Goal: Complete application form

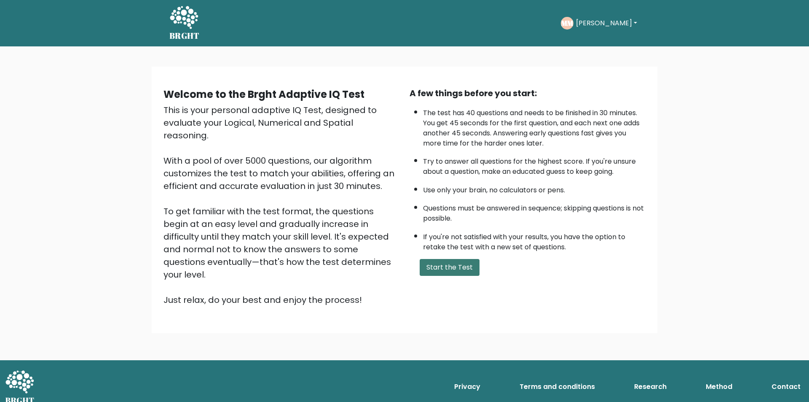
click at [438, 267] on button "Start the Test" at bounding box center [450, 267] width 60 height 17
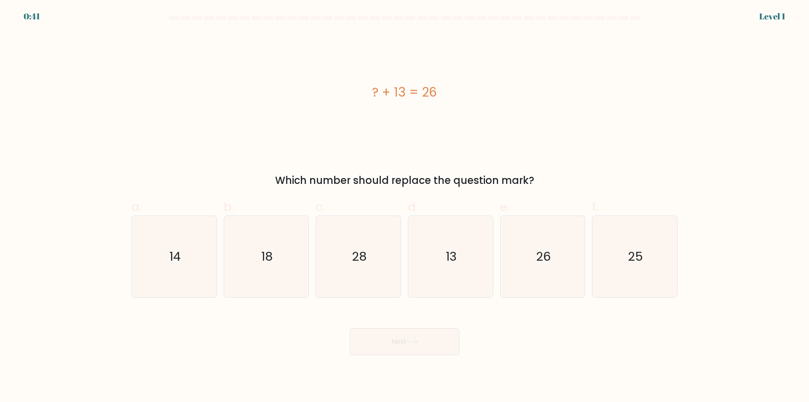
click at [438, 267] on icon "13" at bounding box center [450, 256] width 81 height 81
click at [405, 207] on input "d. 13" at bounding box center [405, 203] width 0 height 5
radio input "true"
click at [418, 353] on button "Next" at bounding box center [405, 341] width 110 height 27
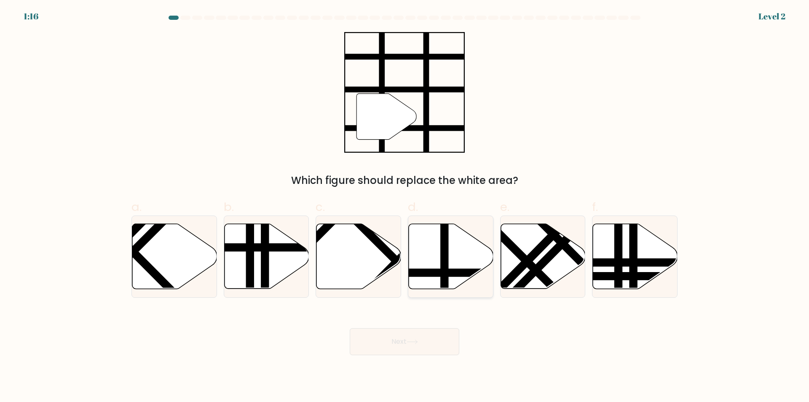
click at [458, 273] on line at bounding box center [477, 273] width 171 height 0
click at [405, 207] on input "d." at bounding box center [405, 203] width 0 height 5
radio input "true"
click at [440, 338] on button "Next" at bounding box center [405, 341] width 110 height 27
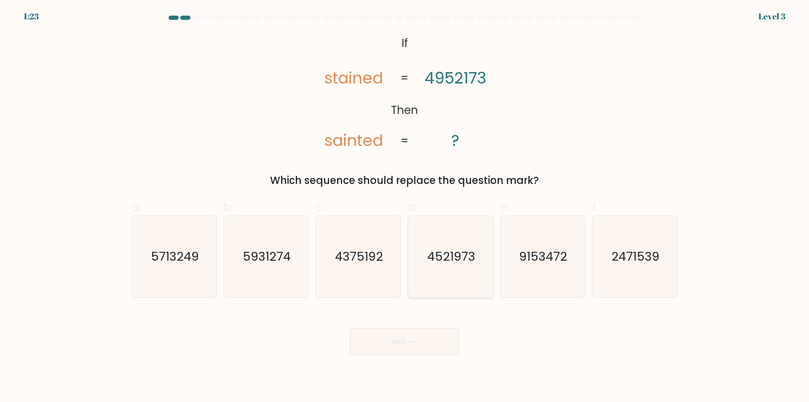
click at [454, 266] on icon "4521973" at bounding box center [450, 256] width 81 height 81
click at [405, 207] on input "d. 4521973" at bounding box center [405, 203] width 0 height 5
radio input "true"
click at [422, 346] on button "Next" at bounding box center [405, 341] width 110 height 27
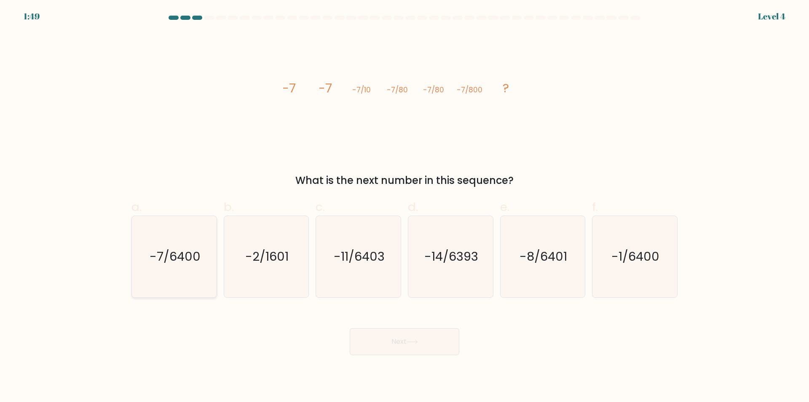
click at [203, 262] on icon "-7/6400" at bounding box center [174, 256] width 81 height 81
click at [405, 207] on input "a. -7/6400" at bounding box center [405, 203] width 0 height 5
radio input "true"
click at [411, 346] on button "Next" at bounding box center [405, 341] width 110 height 27
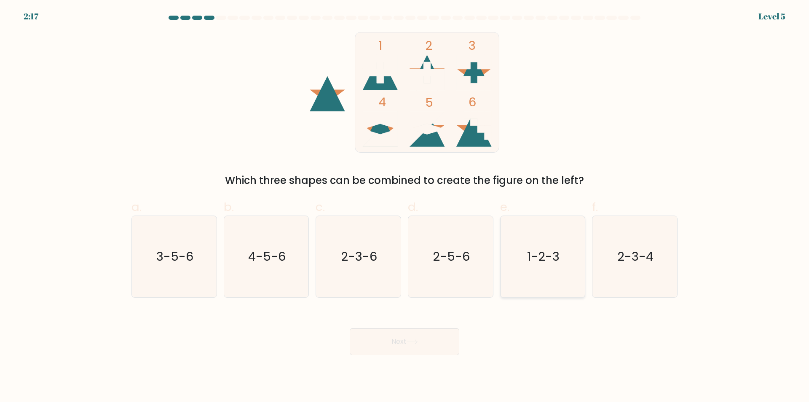
click at [553, 274] on icon "1-2-3" at bounding box center [542, 256] width 81 height 81
click at [405, 207] on input "e. 1-2-3" at bounding box center [405, 203] width 0 height 5
radio input "true"
click at [408, 341] on button "Next" at bounding box center [405, 341] width 110 height 27
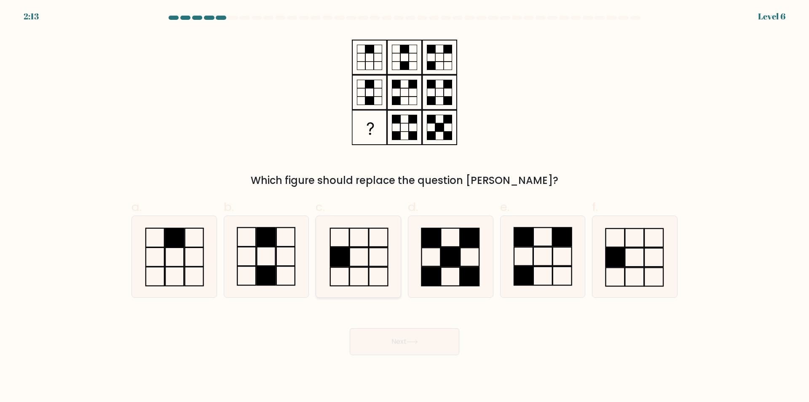
click at [366, 277] on icon at bounding box center [358, 256] width 81 height 81
click at [405, 207] on input "c." at bounding box center [405, 203] width 0 height 5
radio input "true"
click at [427, 343] on button "Next" at bounding box center [405, 341] width 110 height 27
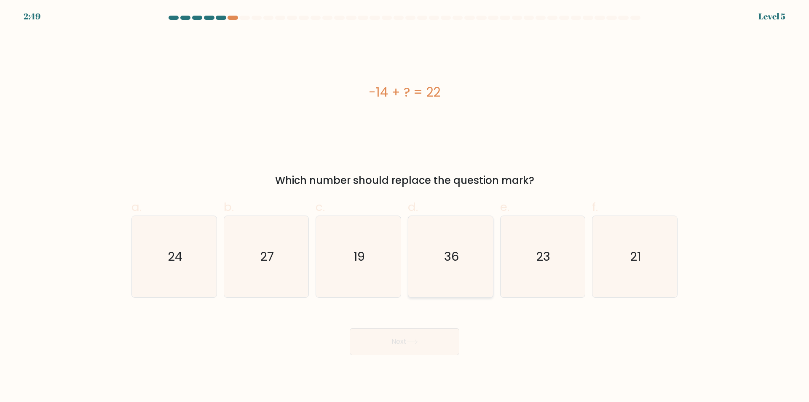
click at [467, 265] on icon "36" at bounding box center [450, 256] width 81 height 81
click at [405, 207] on input "d. 36" at bounding box center [405, 203] width 0 height 5
radio input "true"
click at [423, 339] on button "Next" at bounding box center [405, 341] width 110 height 27
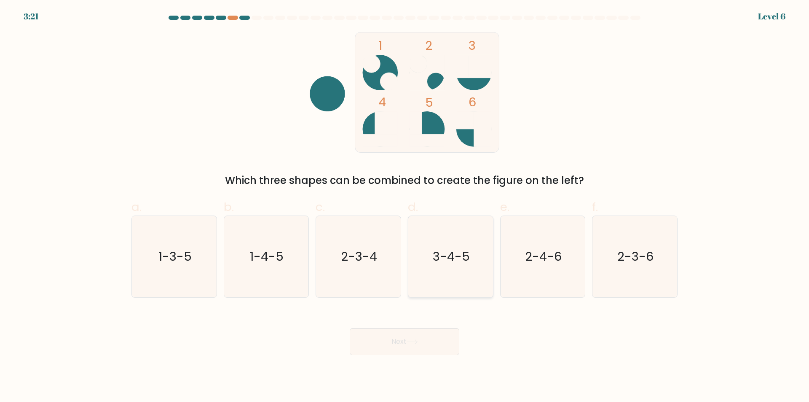
click at [474, 260] on icon "3-4-5" at bounding box center [450, 256] width 81 height 81
click at [405, 207] on input "d. 3-4-5" at bounding box center [405, 203] width 0 height 5
radio input "true"
click at [435, 341] on button "Next" at bounding box center [405, 341] width 110 height 27
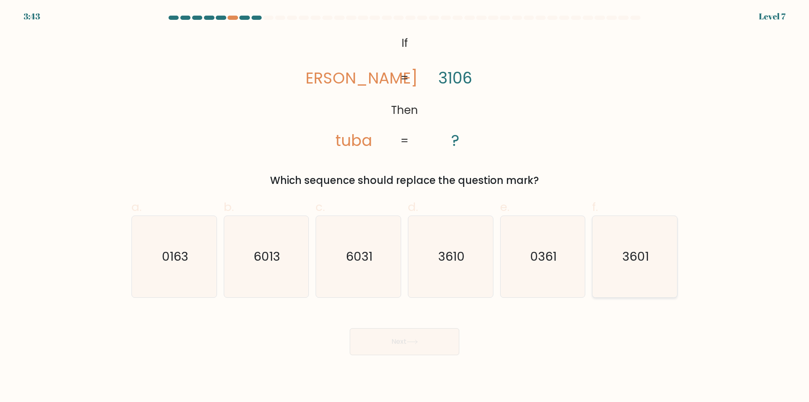
click at [622, 290] on icon "3601" at bounding box center [634, 256] width 81 height 81
click at [405, 207] on input "f. 3601" at bounding box center [405, 203] width 0 height 5
radio input "true"
click at [439, 341] on button "Next" at bounding box center [405, 341] width 110 height 27
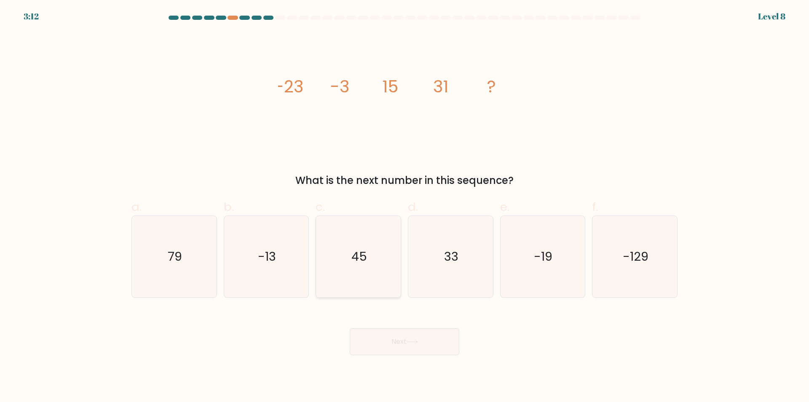
click at [343, 289] on icon "45" at bounding box center [358, 256] width 81 height 81
click at [405, 207] on input "c. 45" at bounding box center [405, 203] width 0 height 5
radio input "true"
click at [407, 344] on button "Next" at bounding box center [405, 341] width 110 height 27
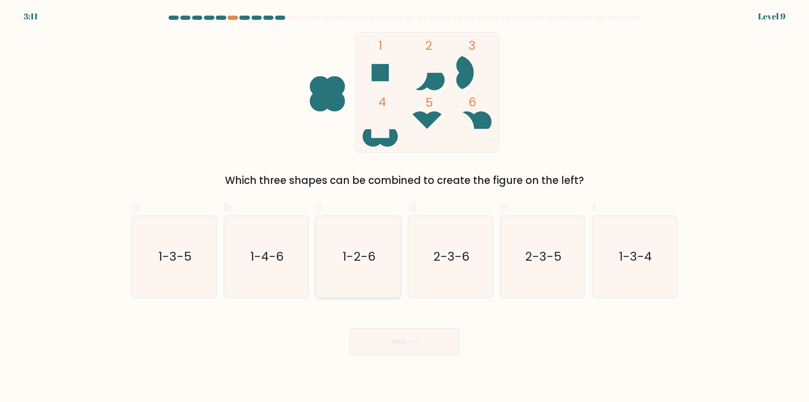
click at [347, 267] on icon "1-2-6" at bounding box center [358, 256] width 81 height 81
click at [405, 207] on input "c. 1-2-6" at bounding box center [405, 203] width 0 height 5
radio input "true"
click at [421, 338] on button "Next" at bounding box center [405, 341] width 110 height 27
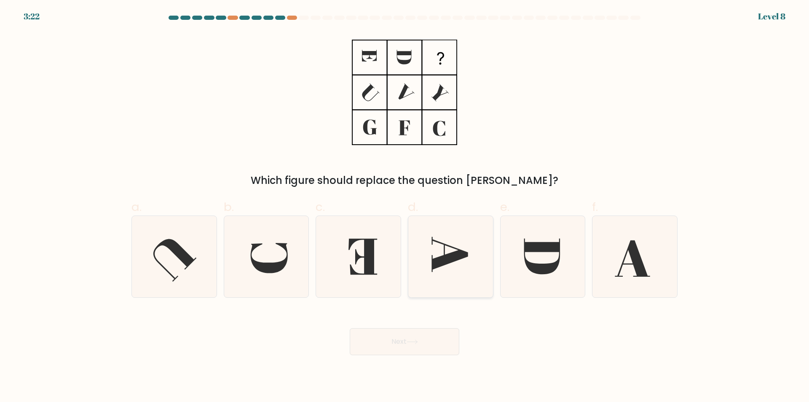
click at [481, 251] on icon at bounding box center [450, 256] width 81 height 81
click at [405, 207] on input "d." at bounding box center [405, 203] width 0 height 5
radio input "true"
click at [429, 330] on button "Next" at bounding box center [405, 341] width 110 height 27
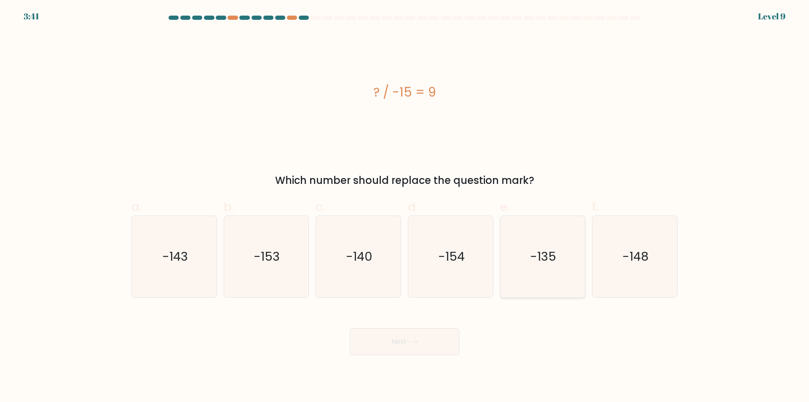
click at [546, 278] on icon "-135" at bounding box center [542, 256] width 81 height 81
click at [405, 207] on input "e. -135" at bounding box center [405, 203] width 0 height 5
radio input "true"
click at [425, 340] on button "Next" at bounding box center [405, 341] width 110 height 27
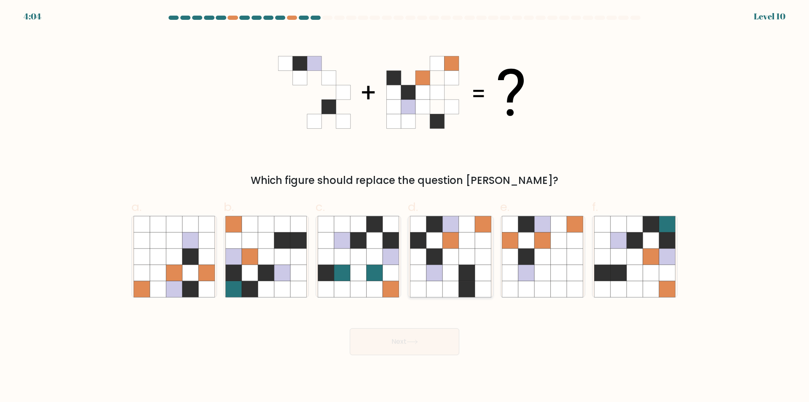
click at [478, 277] on icon at bounding box center [483, 273] width 16 height 16
click at [405, 207] on input "d." at bounding box center [405, 203] width 0 height 5
radio input "true"
click at [434, 340] on button "Next" at bounding box center [405, 341] width 110 height 27
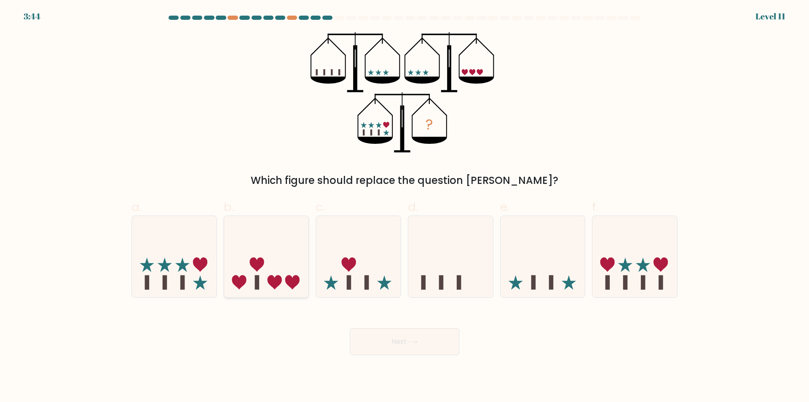
click at [281, 276] on icon at bounding box center [266, 257] width 85 height 70
click at [405, 207] on input "b." at bounding box center [405, 203] width 0 height 5
radio input "true"
click at [415, 345] on button "Next" at bounding box center [405, 341] width 110 height 27
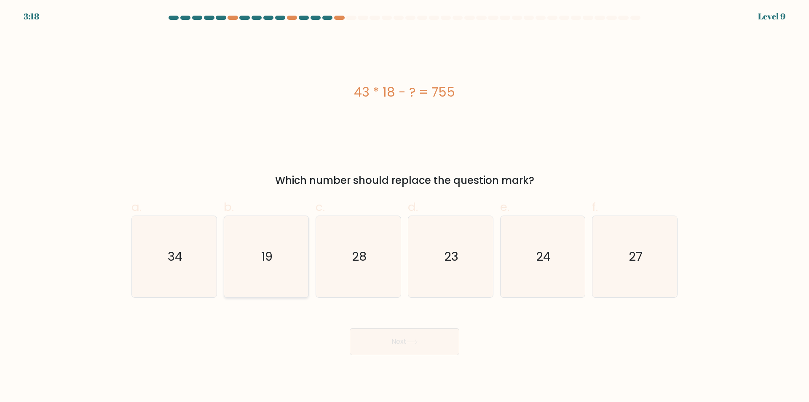
click at [241, 284] on icon "19" at bounding box center [266, 256] width 81 height 81
click at [405, 207] on input "b. 19" at bounding box center [405, 203] width 0 height 5
radio input "true"
click at [422, 342] on button "Next" at bounding box center [405, 341] width 110 height 27
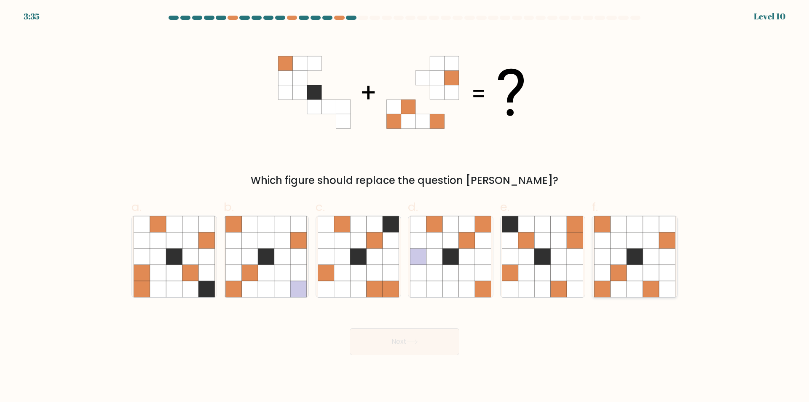
click at [627, 277] on icon at bounding box center [619, 273] width 16 height 16
click at [405, 207] on input "f." at bounding box center [405, 203] width 0 height 5
radio input "true"
click at [420, 336] on button "Next" at bounding box center [405, 341] width 110 height 27
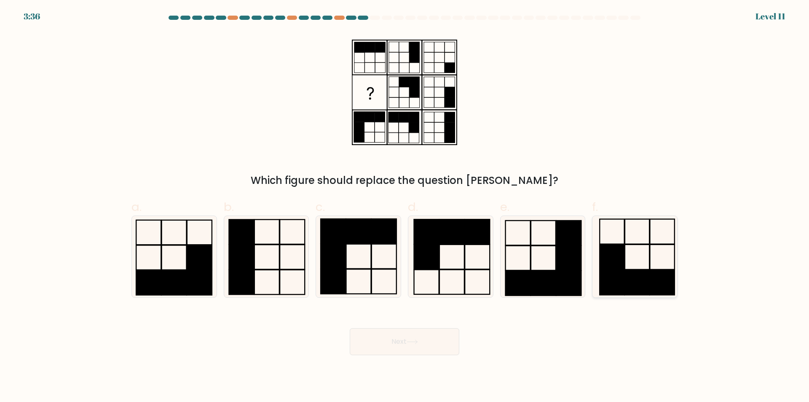
click at [635, 258] on icon at bounding box center [634, 256] width 81 height 81
click at [405, 207] on input "f." at bounding box center [405, 203] width 0 height 5
radio input "true"
click at [397, 344] on button "Next" at bounding box center [405, 341] width 110 height 27
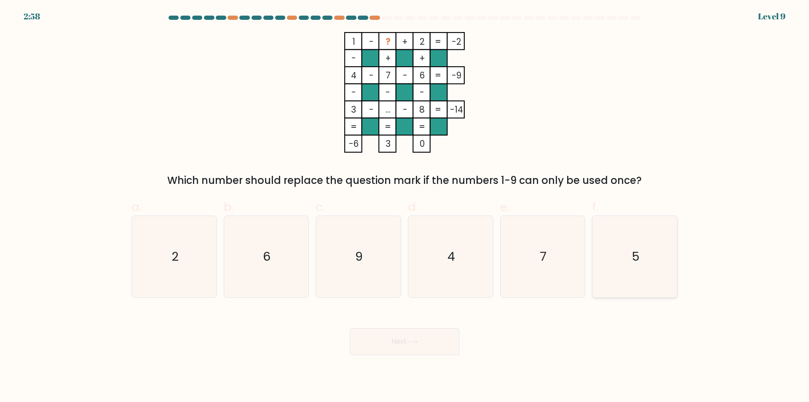
click at [633, 280] on icon "5" at bounding box center [634, 256] width 81 height 81
click at [405, 207] on input "f. 5" at bounding box center [405, 203] width 0 height 5
radio input "true"
click at [434, 343] on button "Next" at bounding box center [405, 341] width 110 height 27
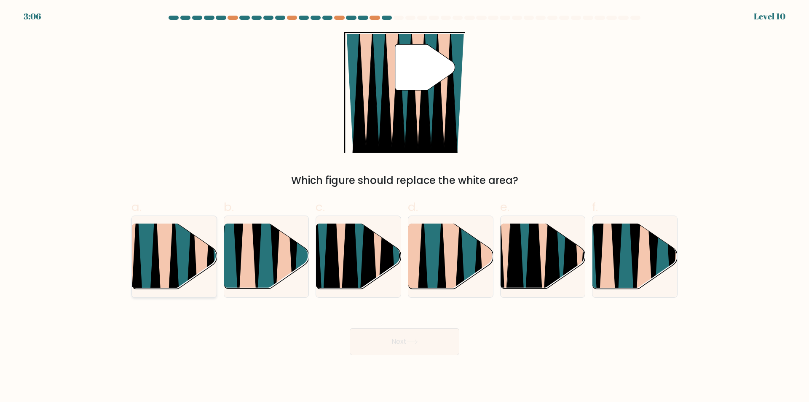
click at [193, 253] on icon at bounding box center [192, 293] width 19 height 169
click at [405, 207] on input "a." at bounding box center [405, 203] width 0 height 5
radio input "true"
click at [427, 346] on button "Next" at bounding box center [405, 341] width 110 height 27
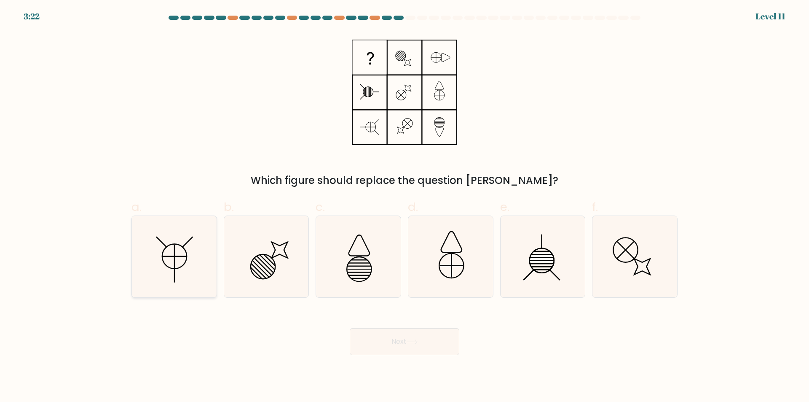
click at [178, 251] on icon at bounding box center [174, 256] width 81 height 81
click at [405, 207] on input "a." at bounding box center [405, 203] width 0 height 5
radio input "true"
click at [422, 341] on button "Next" at bounding box center [405, 341] width 110 height 27
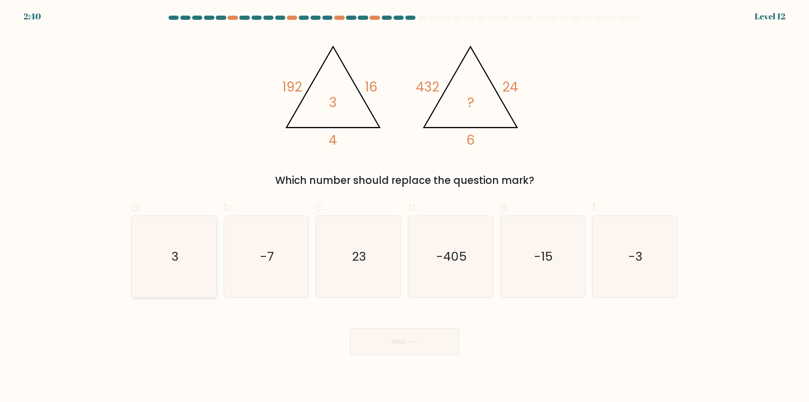
click at [195, 261] on icon "3" at bounding box center [174, 256] width 81 height 81
click at [405, 207] on input "a. 3" at bounding box center [405, 203] width 0 height 5
radio input "true"
click at [412, 338] on button "Next" at bounding box center [405, 341] width 110 height 27
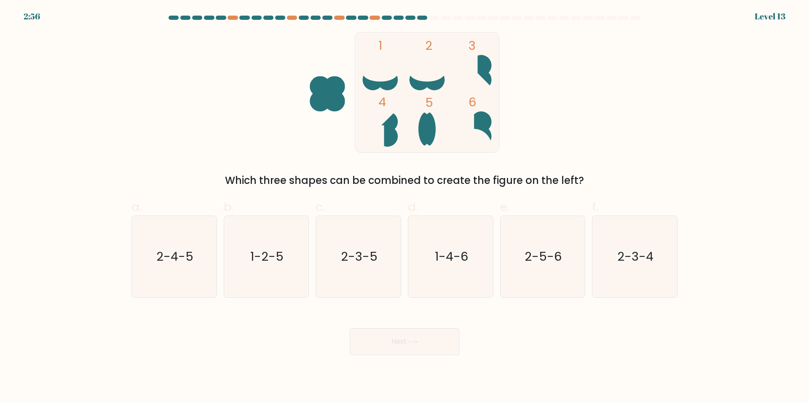
click at [417, 148] on rect at bounding box center [427, 92] width 144 height 120
click at [657, 257] on icon "2-3-4" at bounding box center [634, 256] width 81 height 81
click at [405, 207] on input "f. 2-3-4" at bounding box center [405, 203] width 0 height 5
radio input "true"
click at [435, 338] on button "Next" at bounding box center [405, 341] width 110 height 27
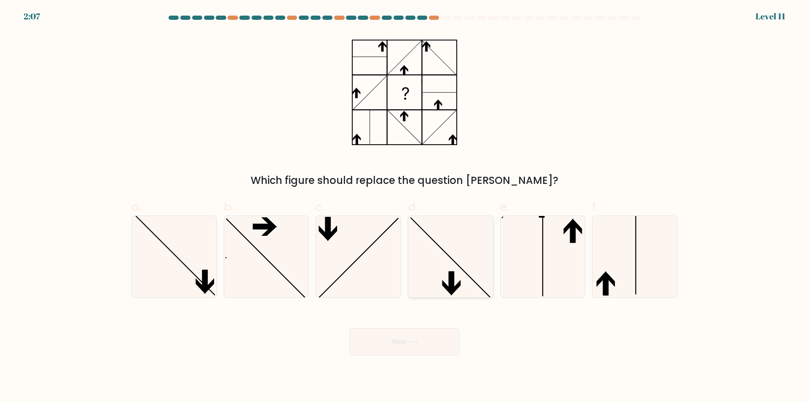
click at [467, 271] on icon at bounding box center [450, 256] width 81 height 81
click at [405, 207] on input "d." at bounding box center [405, 203] width 0 height 5
radio input "true"
click at [423, 344] on button "Next" at bounding box center [405, 341] width 110 height 27
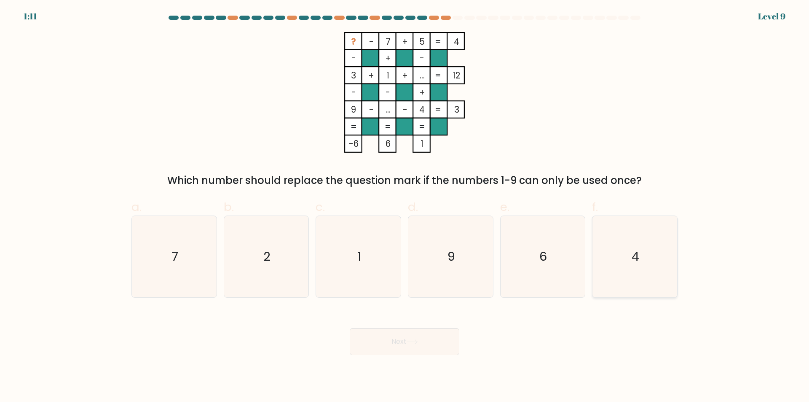
click at [638, 247] on icon "4" at bounding box center [634, 256] width 81 height 81
click at [405, 207] on input "f. 4" at bounding box center [405, 203] width 0 height 5
radio input "true"
click at [397, 345] on button "Next" at bounding box center [405, 341] width 110 height 27
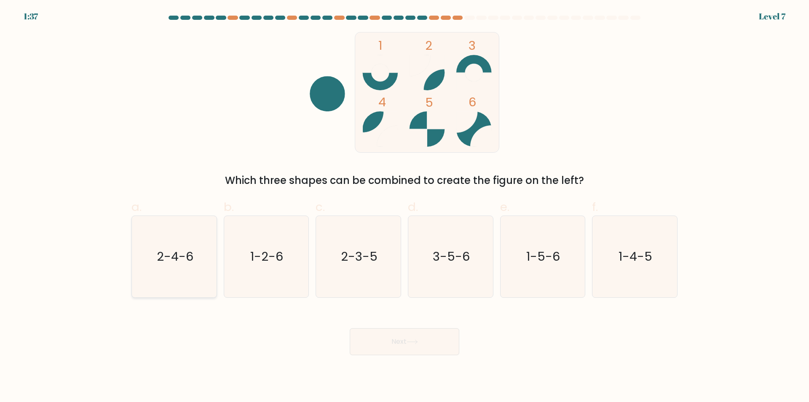
click at [207, 241] on icon "2-4-6" at bounding box center [174, 256] width 81 height 81
click at [405, 207] on input "a. 2-4-6" at bounding box center [405, 203] width 0 height 5
radio input "true"
click at [424, 349] on button "Next" at bounding box center [405, 341] width 110 height 27
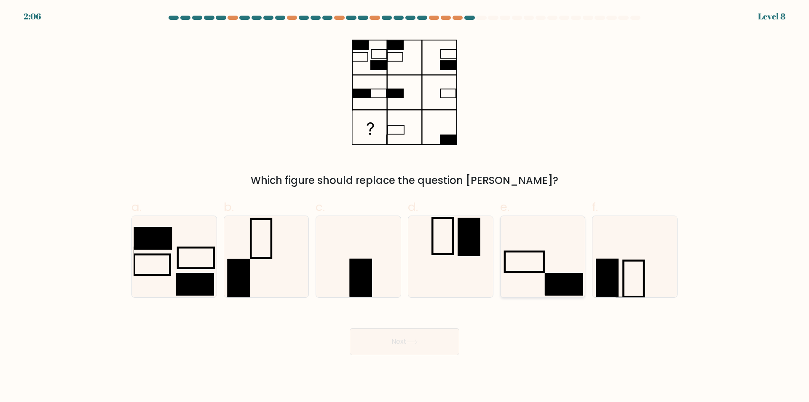
click at [556, 275] on rect at bounding box center [564, 284] width 38 height 22
click at [405, 207] on input "e." at bounding box center [405, 203] width 0 height 5
radio input "true"
click at [437, 333] on button "Next" at bounding box center [405, 341] width 110 height 27
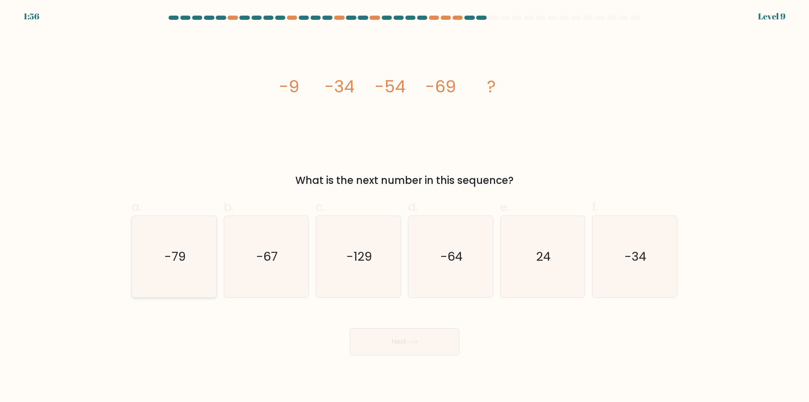
click at [188, 268] on icon "-79" at bounding box center [174, 256] width 81 height 81
click at [405, 207] on input "a. -79" at bounding box center [405, 203] width 0 height 5
radio input "true"
click at [418, 344] on icon at bounding box center [412, 341] width 11 height 5
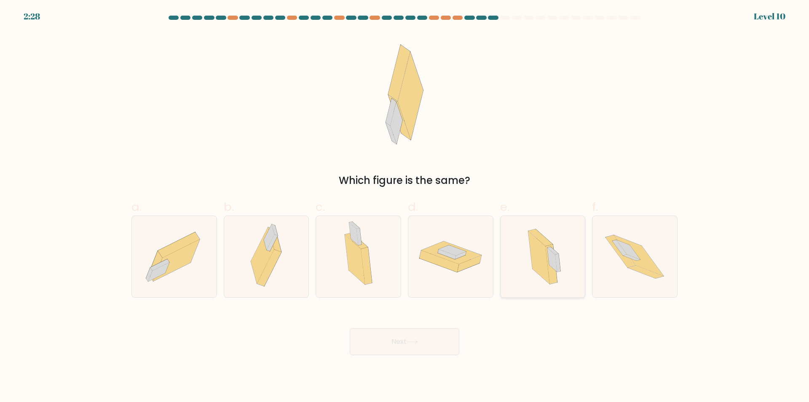
click at [555, 265] on icon at bounding box center [553, 260] width 10 height 24
click at [405, 207] on input "e." at bounding box center [405, 203] width 0 height 5
radio input "true"
click at [427, 343] on button "Next" at bounding box center [405, 341] width 110 height 27
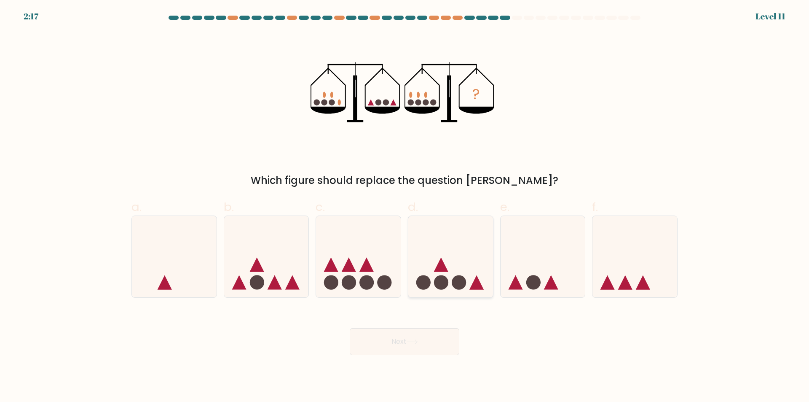
click at [440, 260] on icon at bounding box center [441, 264] width 14 height 14
click at [405, 207] on input "d." at bounding box center [405, 203] width 0 height 5
radio input "true"
click at [425, 339] on button "Next" at bounding box center [405, 341] width 110 height 27
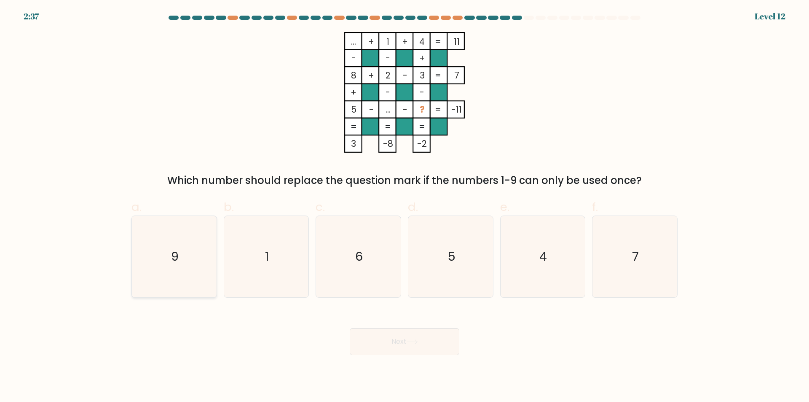
click at [170, 252] on icon "9" at bounding box center [174, 256] width 81 height 81
click at [405, 207] on input "a. 9" at bounding box center [405, 203] width 0 height 5
radio input "true"
click at [416, 350] on button "Next" at bounding box center [405, 341] width 110 height 27
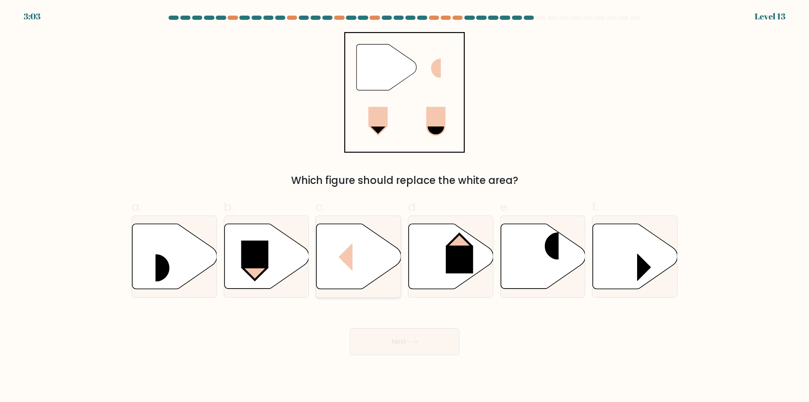
click at [354, 258] on icon at bounding box center [359, 256] width 85 height 65
click at [405, 207] on input "c." at bounding box center [405, 203] width 0 height 5
radio input "true"
click at [416, 337] on button "Next" at bounding box center [405, 341] width 110 height 27
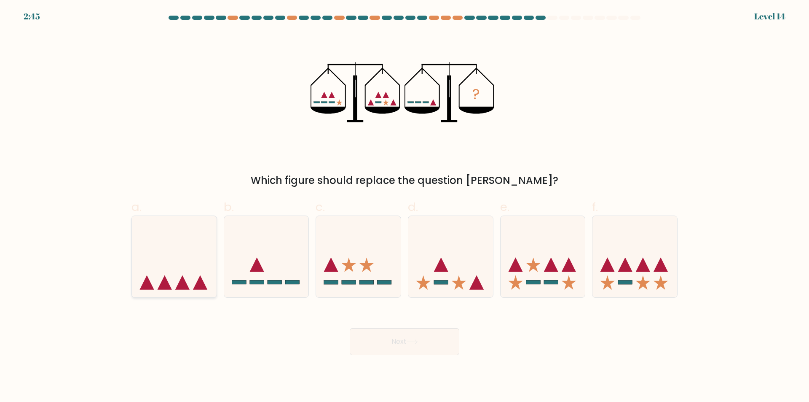
click at [187, 268] on icon at bounding box center [174, 257] width 85 height 70
click at [405, 207] on input "a." at bounding box center [405, 203] width 0 height 5
radio input "true"
click at [417, 341] on icon at bounding box center [412, 342] width 10 height 4
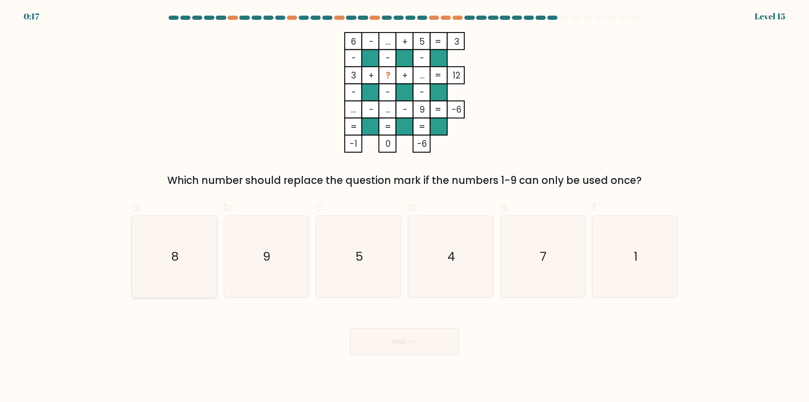
click at [204, 262] on icon "8" at bounding box center [174, 256] width 81 height 81
click at [405, 207] on input "a. 8" at bounding box center [405, 203] width 0 height 5
radio input "true"
click at [385, 343] on button "Next" at bounding box center [405, 341] width 110 height 27
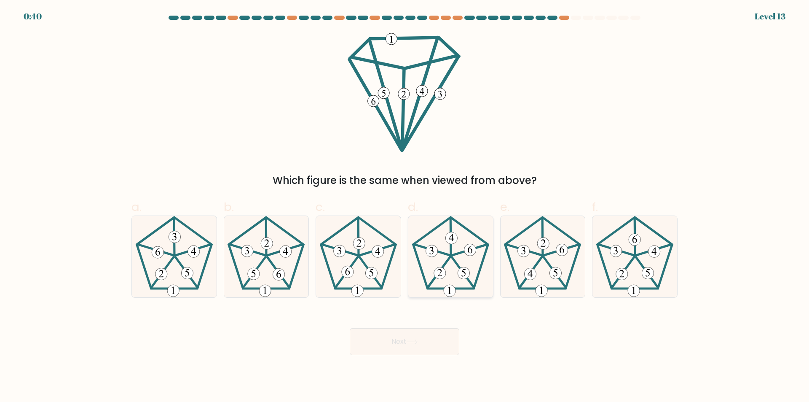
click at [451, 276] on icon at bounding box center [450, 256] width 81 height 81
click at [405, 207] on input "d." at bounding box center [405, 203] width 0 height 5
radio input "true"
click at [425, 341] on button "Next" at bounding box center [405, 341] width 110 height 27
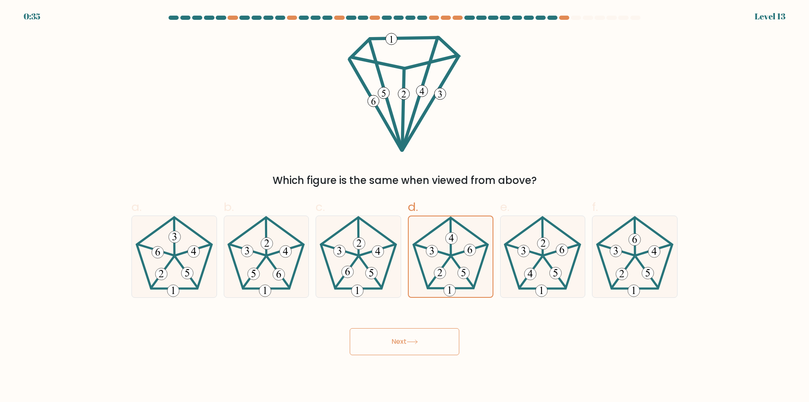
click at [425, 341] on button "Next" at bounding box center [405, 341] width 110 height 27
click at [477, 265] on icon at bounding box center [451, 256] width 81 height 81
click at [405, 207] on input "d." at bounding box center [405, 203] width 0 height 5
click at [418, 346] on button "Next" at bounding box center [405, 341] width 110 height 27
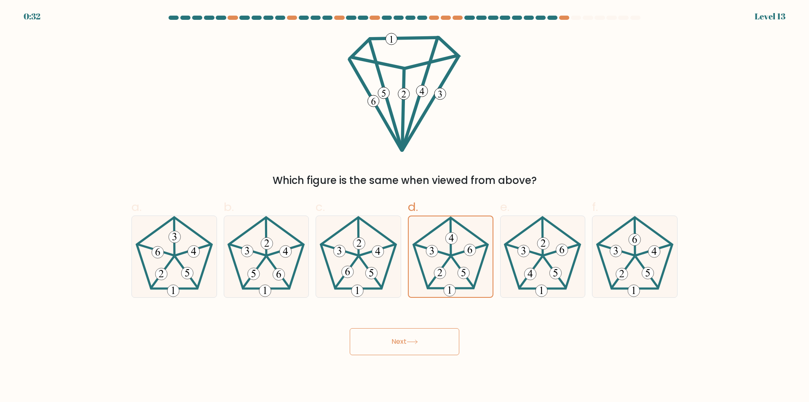
click at [418, 346] on button "Next" at bounding box center [405, 341] width 110 height 27
click at [407, 333] on button "Next" at bounding box center [405, 341] width 110 height 27
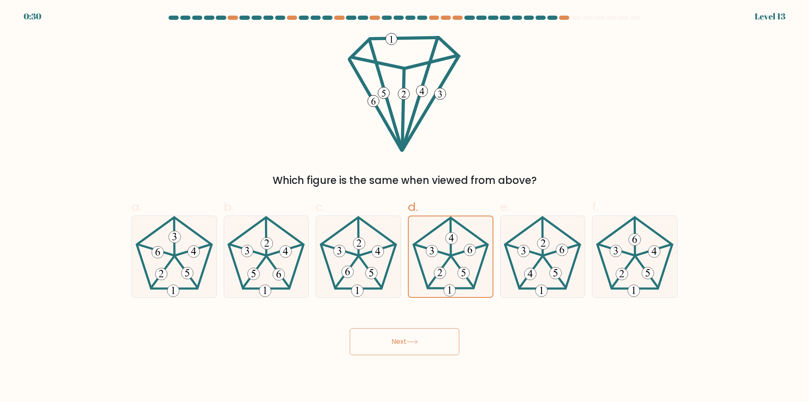
click at [407, 333] on button "Next" at bounding box center [405, 341] width 110 height 27
click at [395, 344] on button "Next" at bounding box center [405, 341] width 110 height 27
click at [395, 351] on button "Next" at bounding box center [405, 341] width 110 height 27
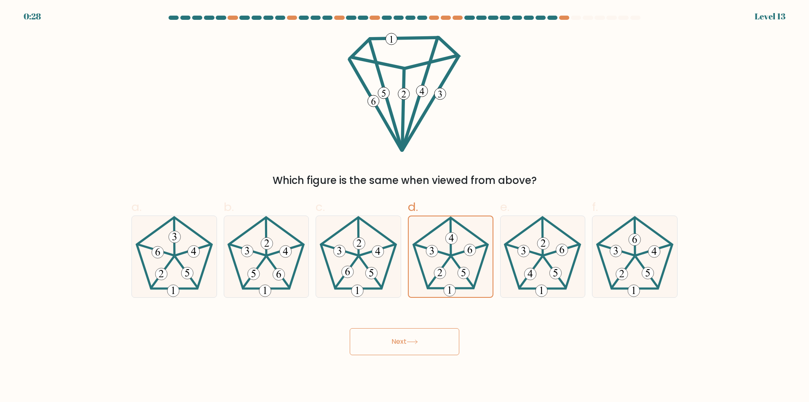
click at [395, 351] on button "Next" at bounding box center [405, 341] width 110 height 27
click at [512, 271] on icon at bounding box center [542, 256] width 81 height 81
click at [405, 207] on input "e." at bounding box center [405, 203] width 0 height 5
radio input "true"
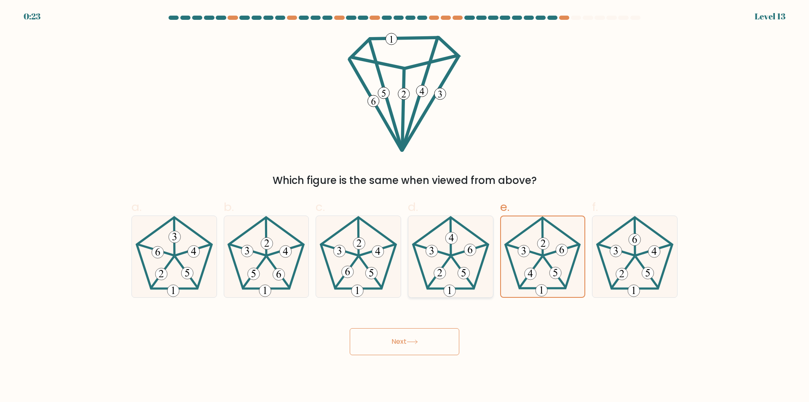
click at [464, 270] on 768 at bounding box center [464, 273] width 12 height 12
click at [405, 207] on input "d." at bounding box center [405, 203] width 0 height 5
radio input "true"
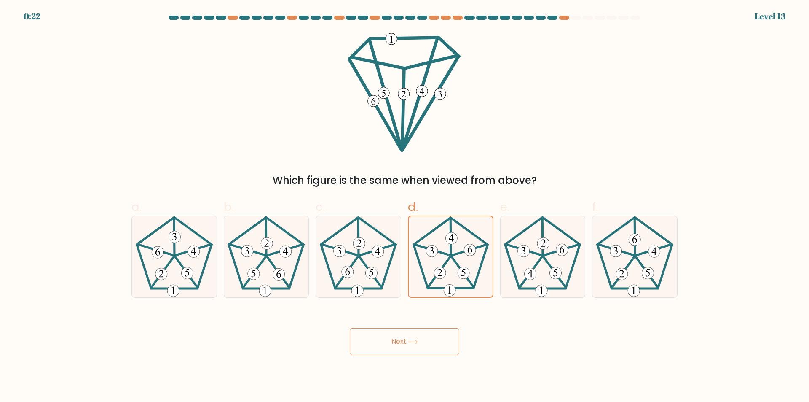
click at [426, 346] on button "Next" at bounding box center [405, 341] width 110 height 27
click at [399, 337] on button "Next" at bounding box center [405, 341] width 110 height 27
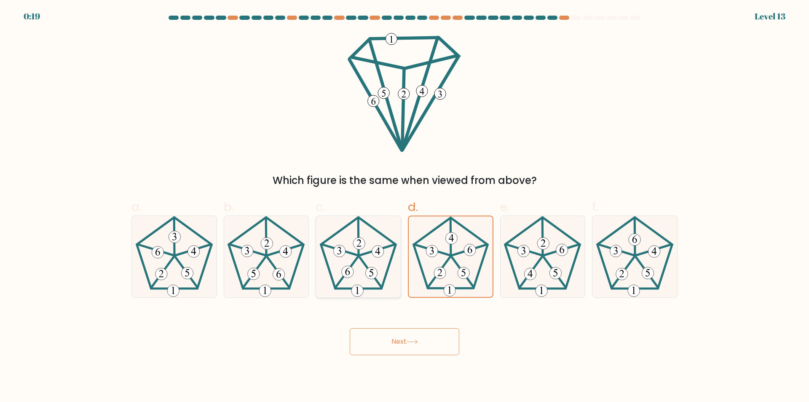
click at [372, 282] on icon at bounding box center [358, 256] width 81 height 81
click at [405, 207] on input "c." at bounding box center [405, 203] width 0 height 5
radio input "true"
click at [396, 333] on button "Next" at bounding box center [405, 341] width 110 height 27
click at [411, 349] on button "Next" at bounding box center [405, 341] width 110 height 27
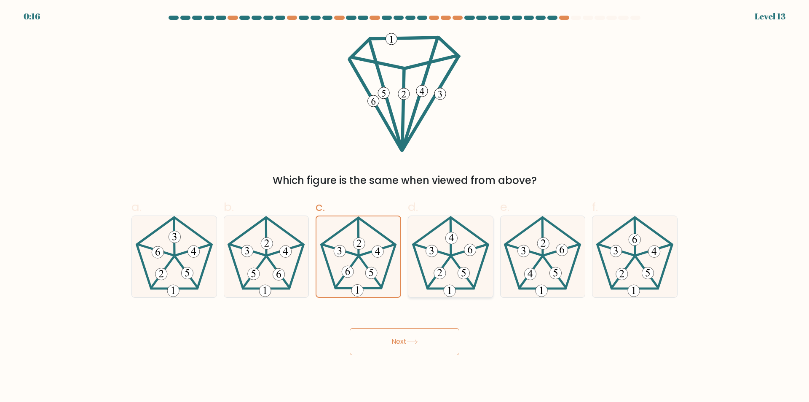
click at [460, 238] on icon at bounding box center [450, 256] width 81 height 81
click at [405, 207] on input "d." at bounding box center [405, 203] width 0 height 5
radio input "true"
click at [427, 341] on button "Next" at bounding box center [405, 341] width 110 height 27
click at [427, 340] on button "Next" at bounding box center [405, 341] width 110 height 27
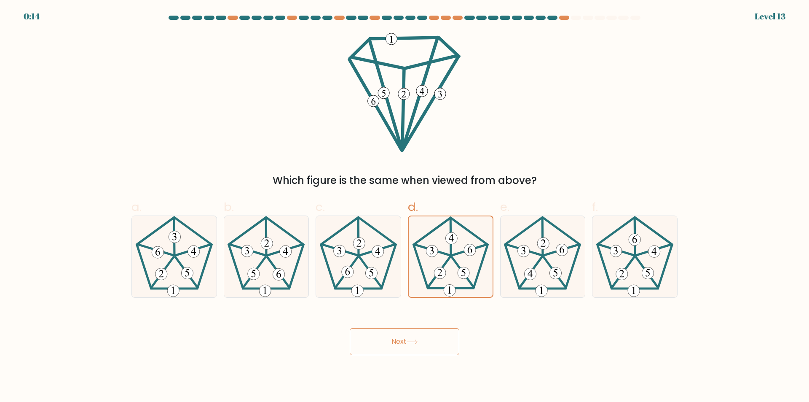
click at [427, 340] on button "Next" at bounding box center [405, 341] width 110 height 27
click at [428, 346] on button "Next" at bounding box center [405, 341] width 110 height 27
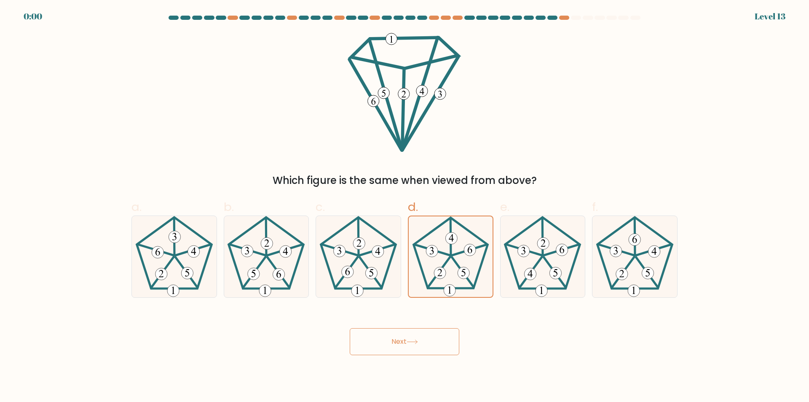
click at [428, 346] on button "Next" at bounding box center [405, 341] width 110 height 27
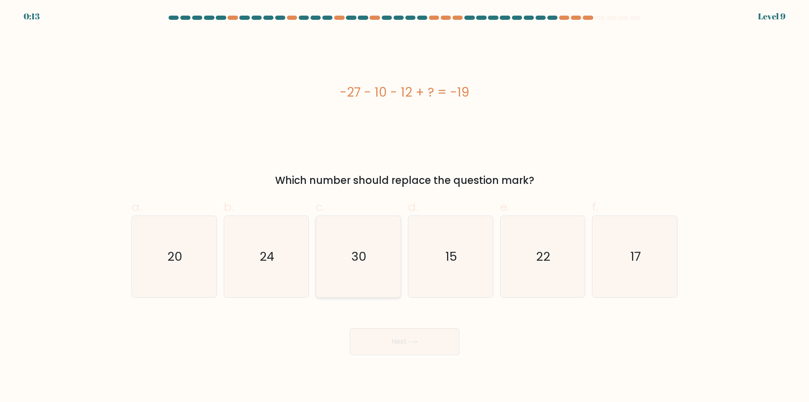
click at [328, 263] on icon "30" at bounding box center [358, 256] width 81 height 81
click at [405, 207] on input "c. 30" at bounding box center [405, 203] width 0 height 5
radio input "true"
click at [410, 339] on button "Next" at bounding box center [405, 341] width 110 height 27
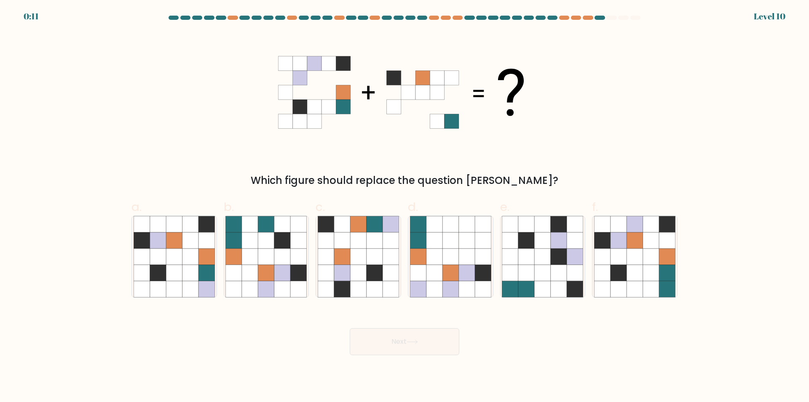
click at [410, 338] on button "Next" at bounding box center [405, 341] width 110 height 27
click at [649, 275] on icon at bounding box center [651, 273] width 16 height 16
click at [405, 207] on input "f." at bounding box center [405, 203] width 0 height 5
radio input "true"
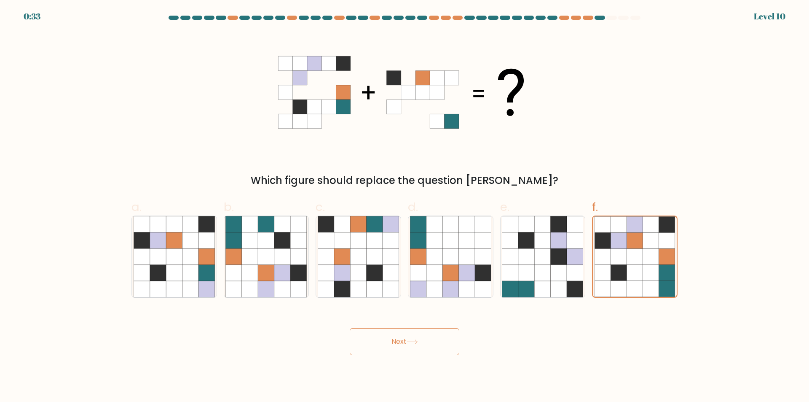
click at [422, 346] on button "Next" at bounding box center [405, 341] width 110 height 27
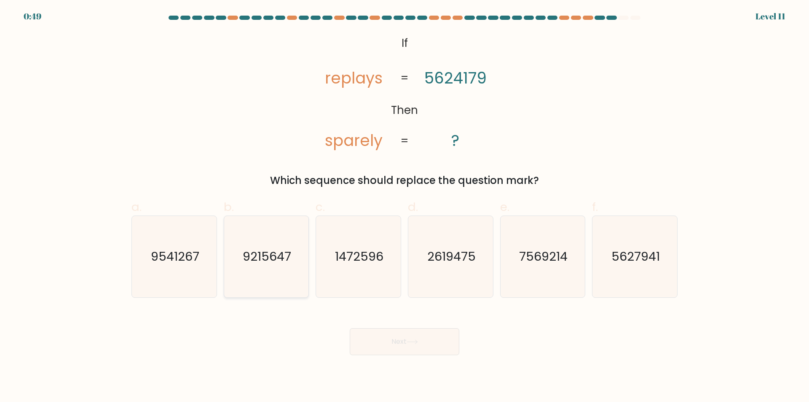
click at [301, 262] on icon "9215647" at bounding box center [266, 256] width 81 height 81
click at [405, 207] on input "b. 9215647" at bounding box center [405, 203] width 0 height 5
radio input "true"
click at [411, 349] on button "Next" at bounding box center [405, 341] width 110 height 27
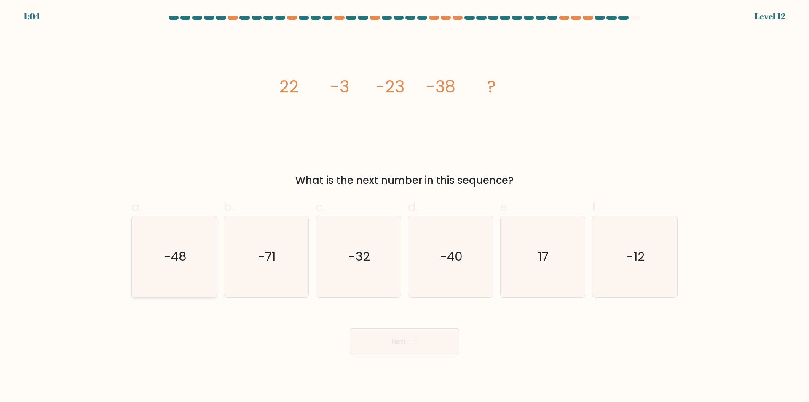
click at [189, 261] on icon "-48" at bounding box center [174, 256] width 81 height 81
click at [405, 207] on input "a. -48" at bounding box center [405, 203] width 0 height 5
radio input "true"
click at [397, 339] on button "Next" at bounding box center [405, 341] width 110 height 27
